Goal: Check status: Check status

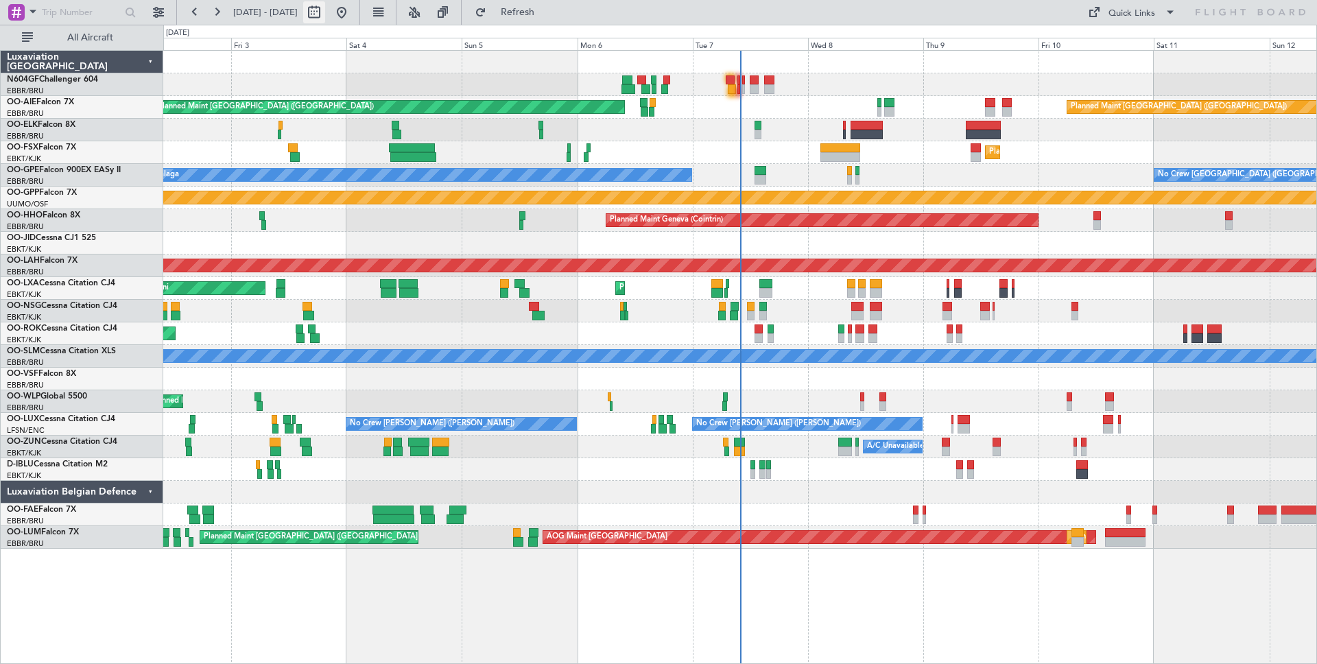
click at [325, 15] on button at bounding box center [314, 12] width 22 height 22
select select "10"
select select "2025"
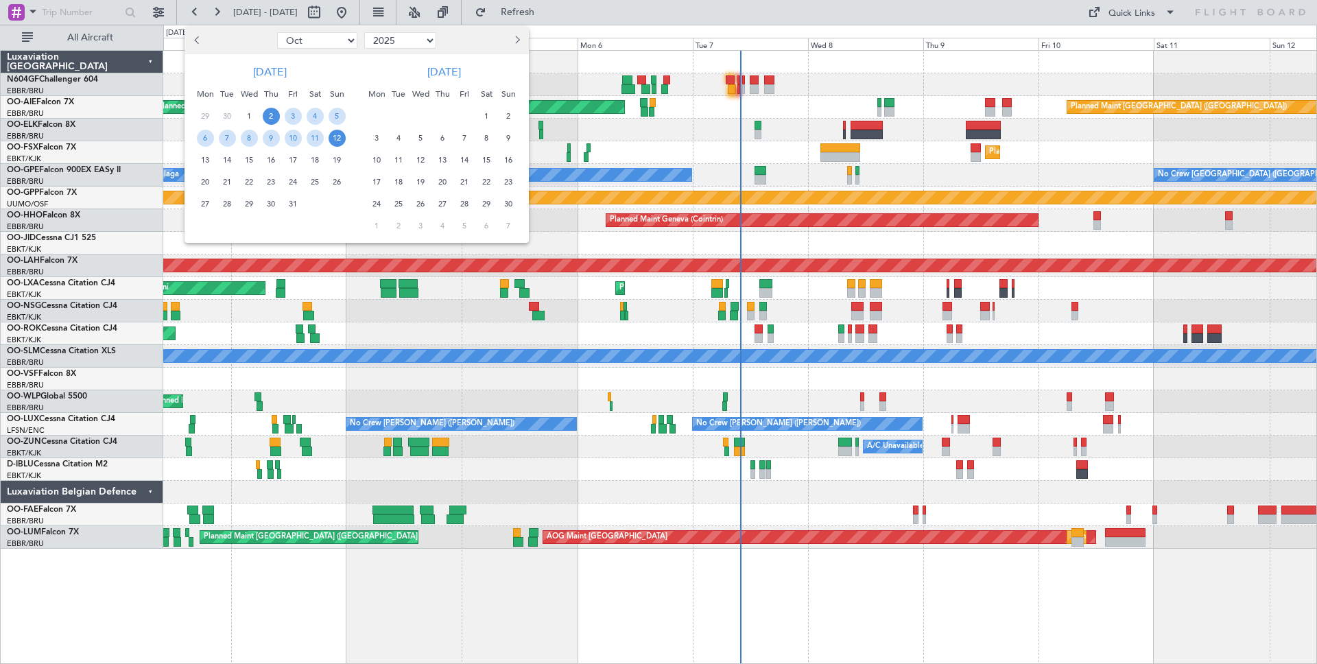
click at [200, 39] on span "Previous month" at bounding box center [198, 40] width 8 height 8
select select "7"
click at [314, 113] on span "5" at bounding box center [315, 116] width 17 height 17
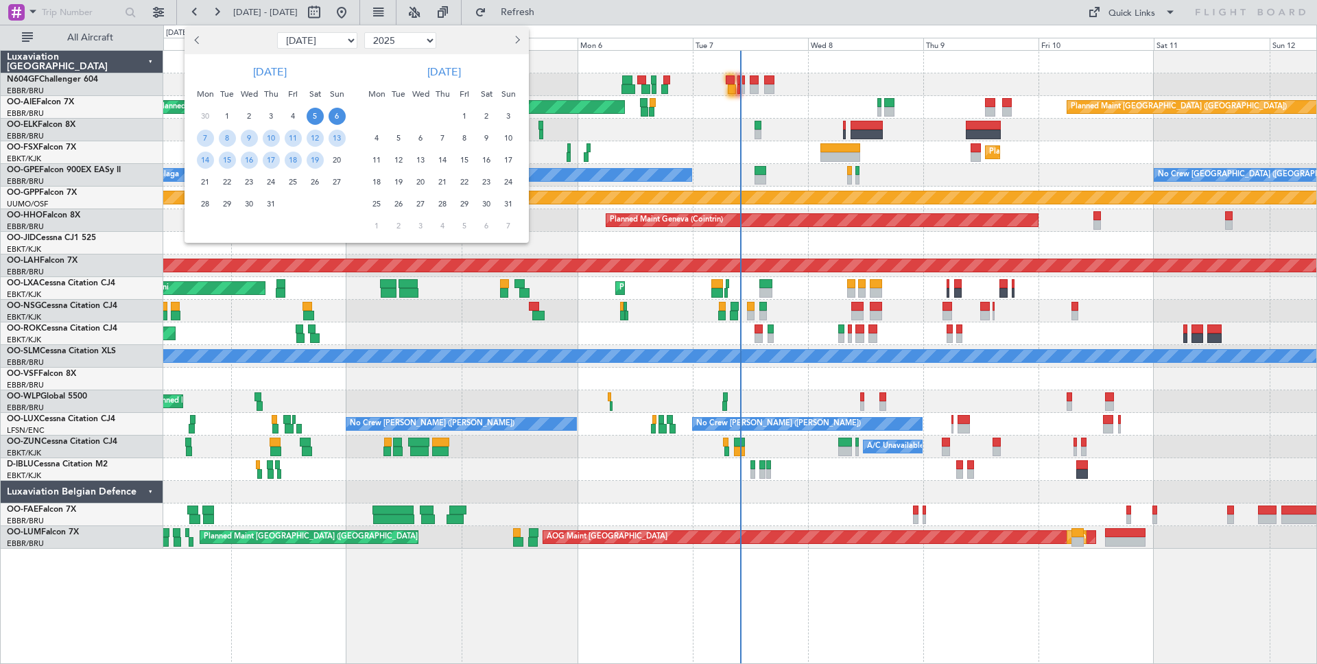
click at [336, 115] on span "6" at bounding box center [337, 116] width 17 height 17
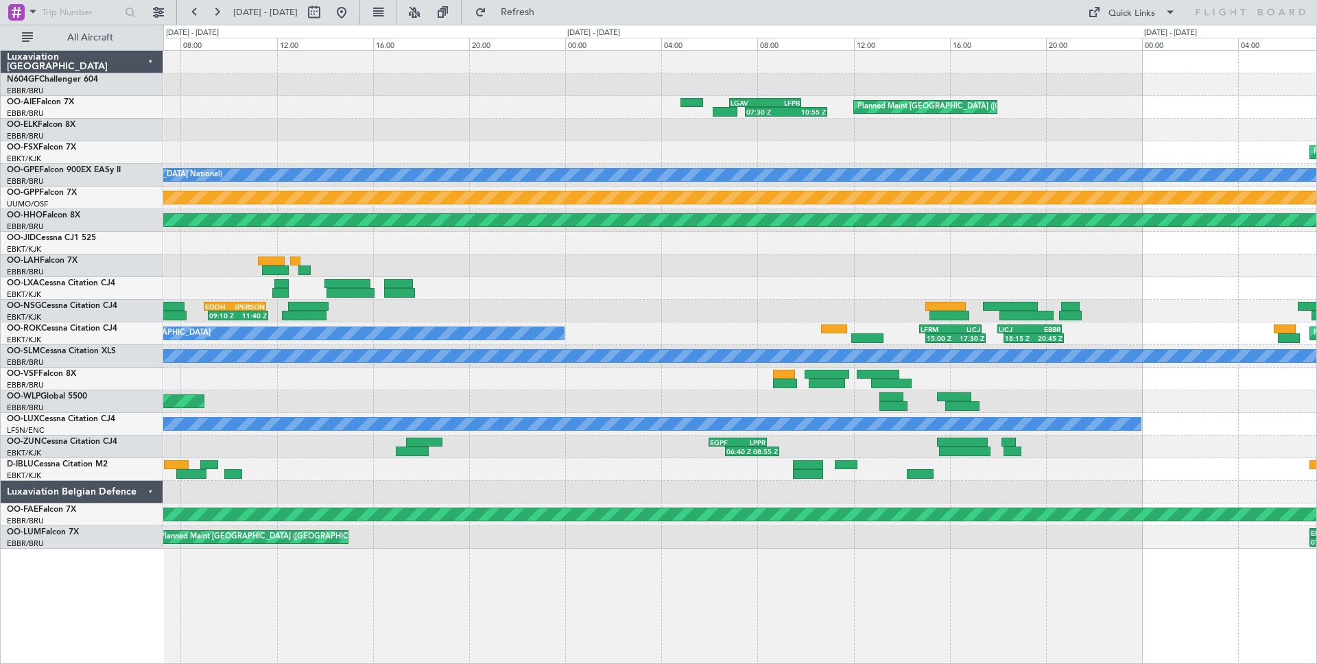
click at [696, 303] on div "Planned Maint [GEOGRAPHIC_DATA] ([GEOGRAPHIC_DATA]) 07:30 Z 10:55 Z LGAV 06:50 …" at bounding box center [739, 300] width 1153 height 498
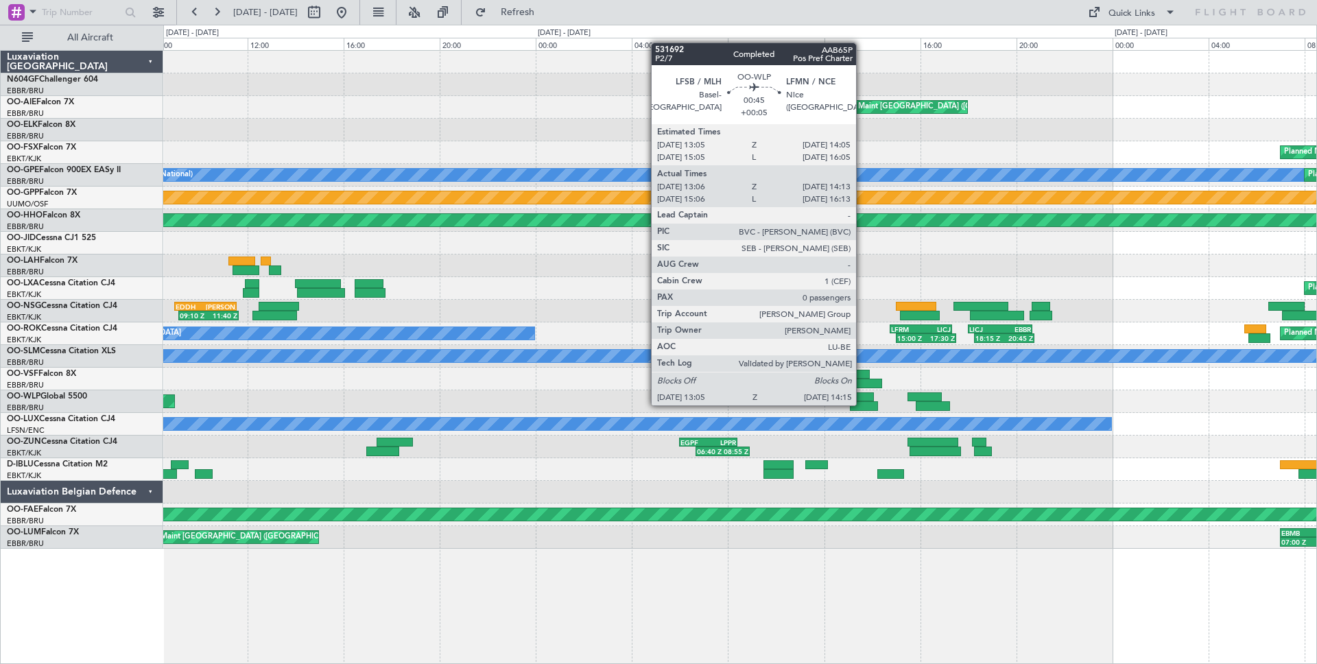
click at [862, 405] on div at bounding box center [864, 406] width 28 height 10
